Goal: Information Seeking & Learning: Learn about a topic

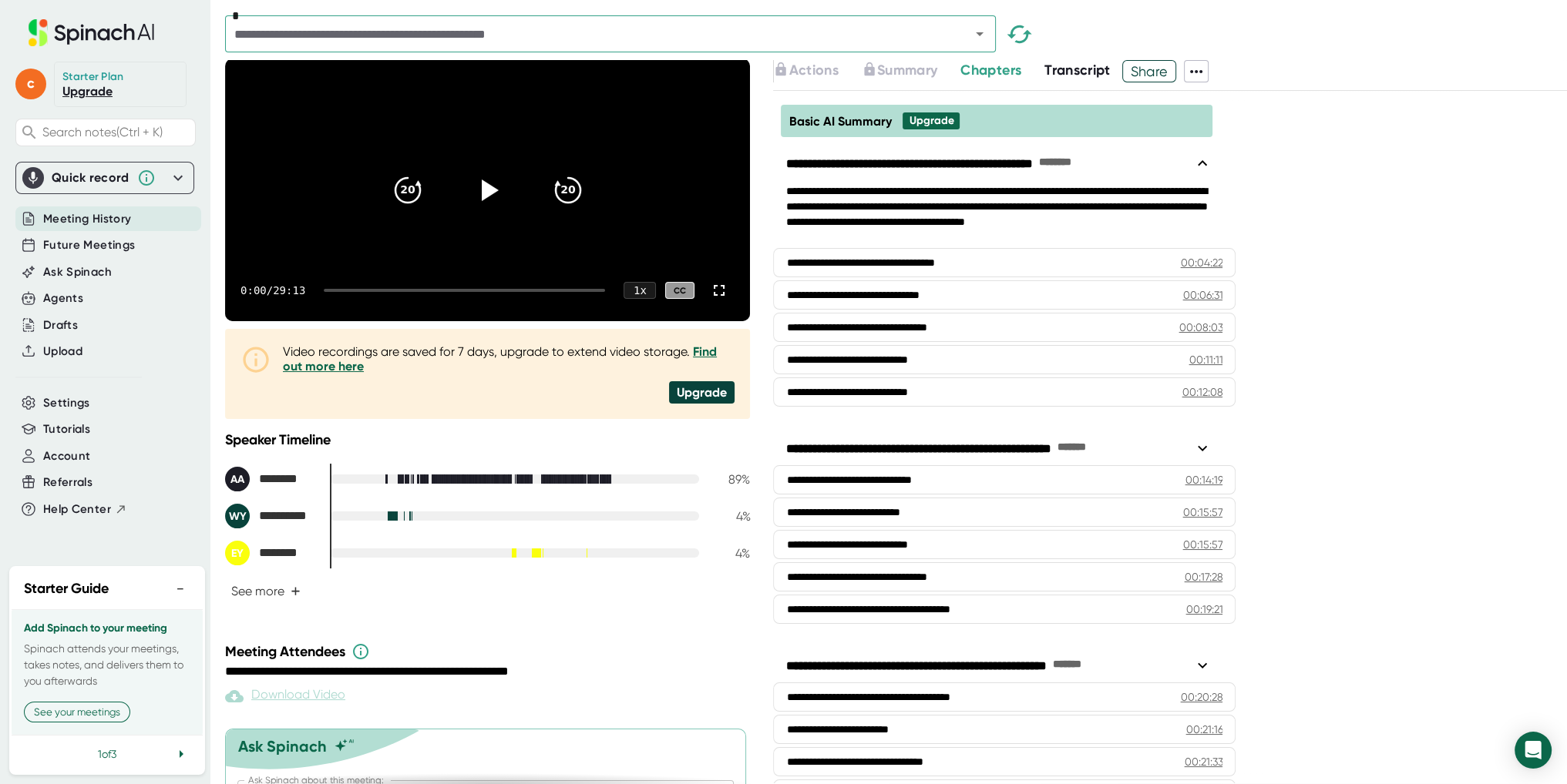
scroll to position [77, 0]
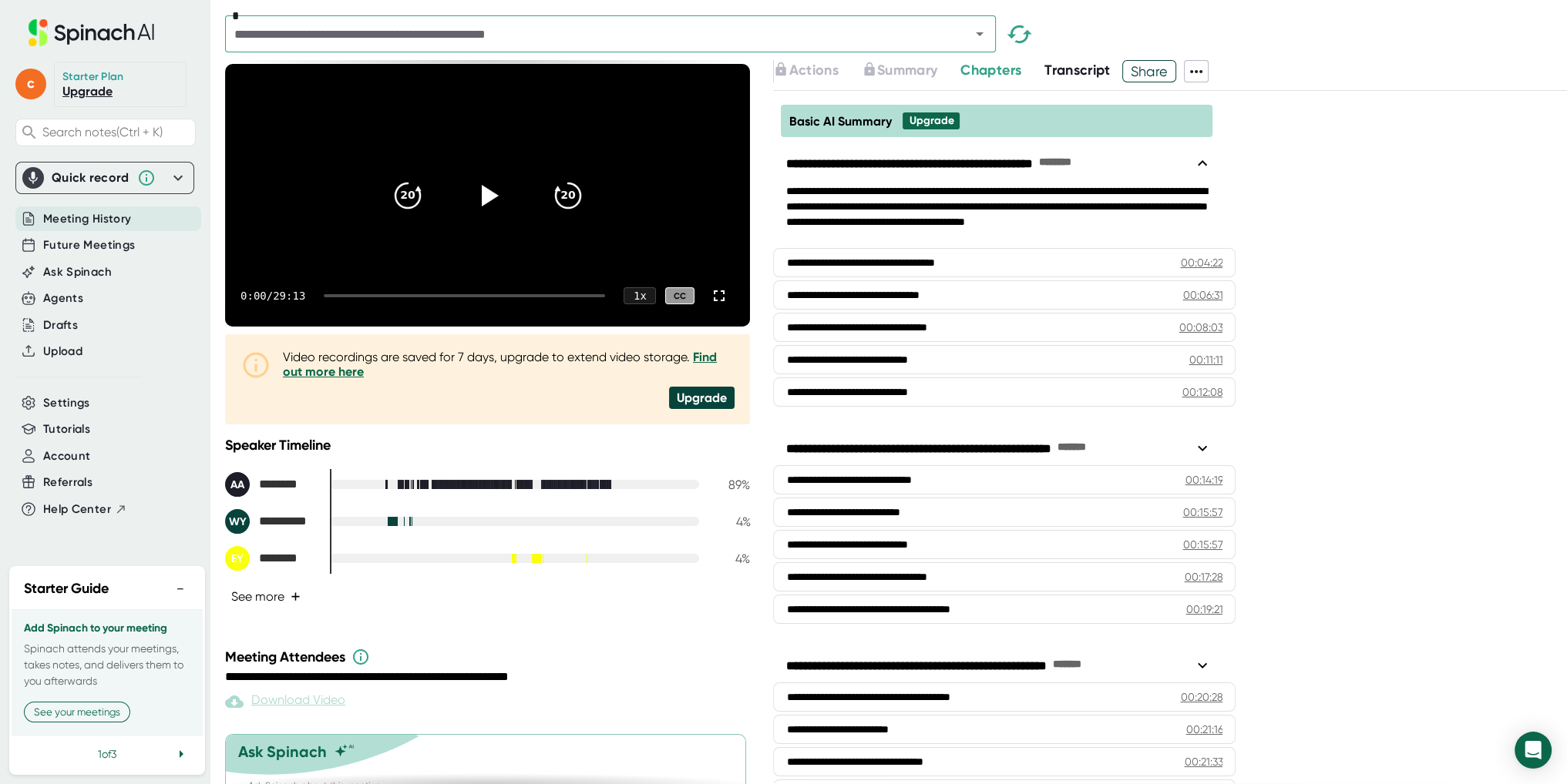
click at [290, 604] on span "+" at bounding box center [295, 597] width 10 height 12
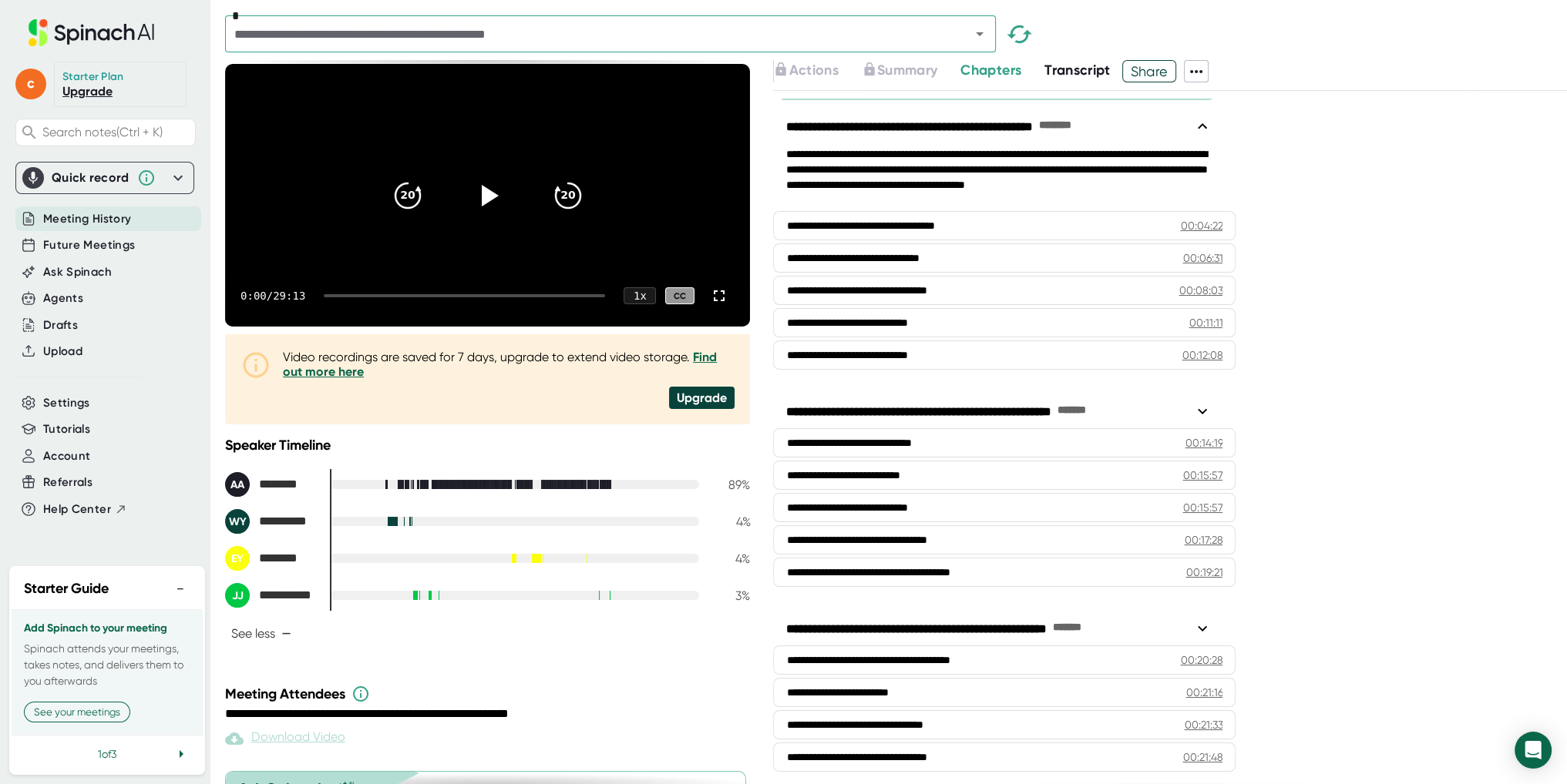
scroll to position [42, 0]
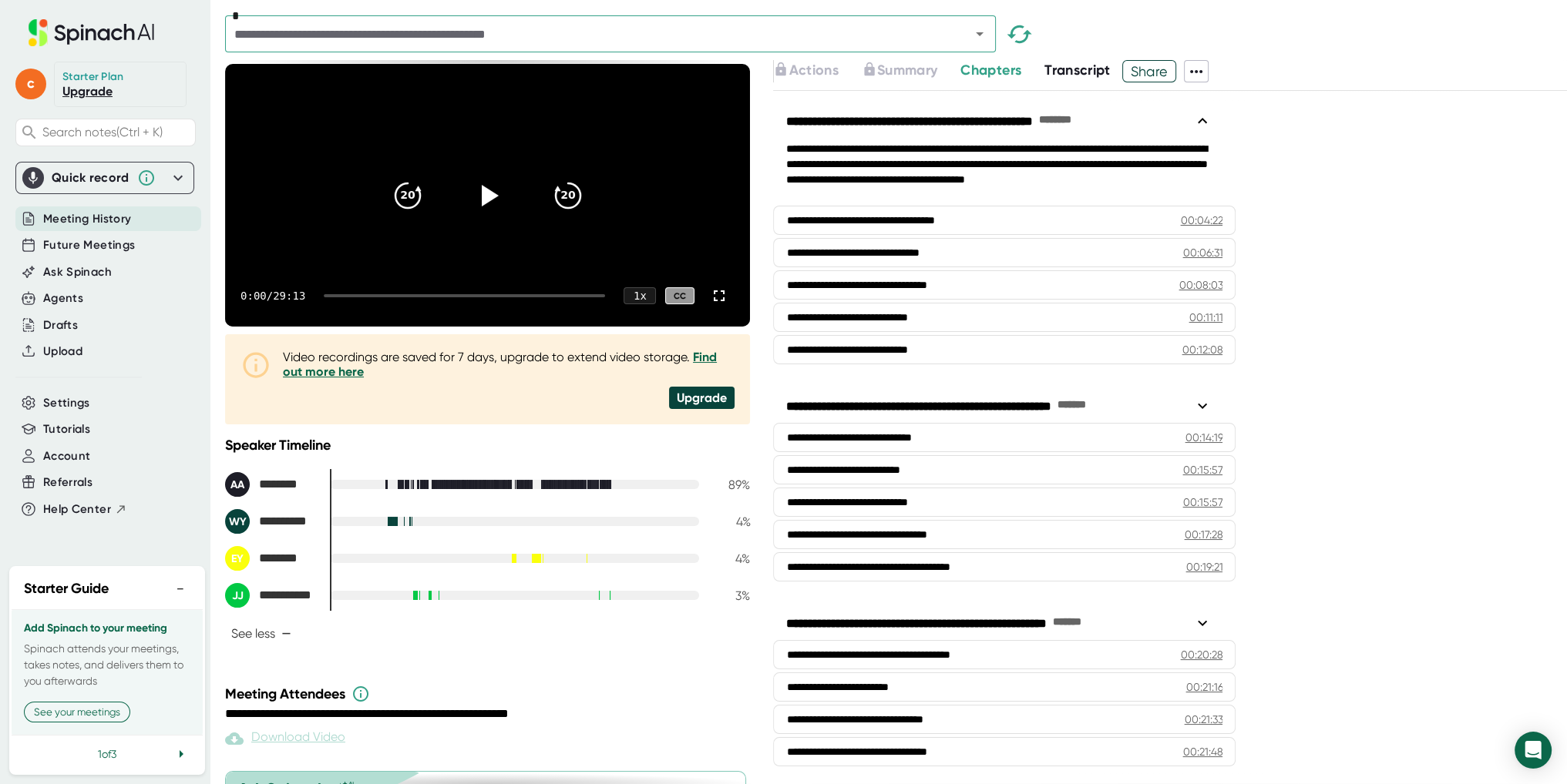
click at [1104, 75] on span "Transcript" at bounding box center [1077, 70] width 67 height 17
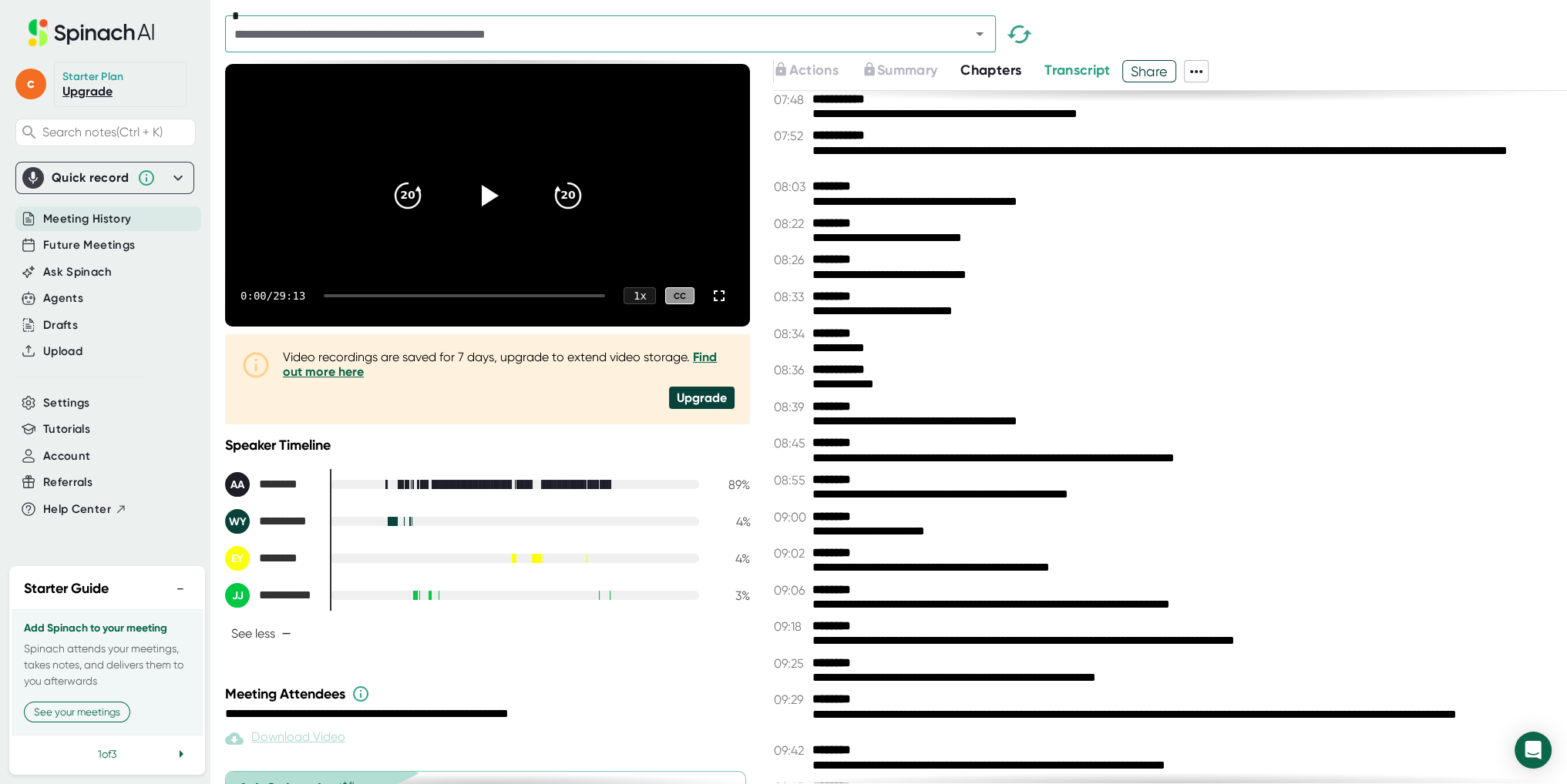
scroll to position [1541, 0]
